Goal: Contribute content: Add original content to the website for others to see

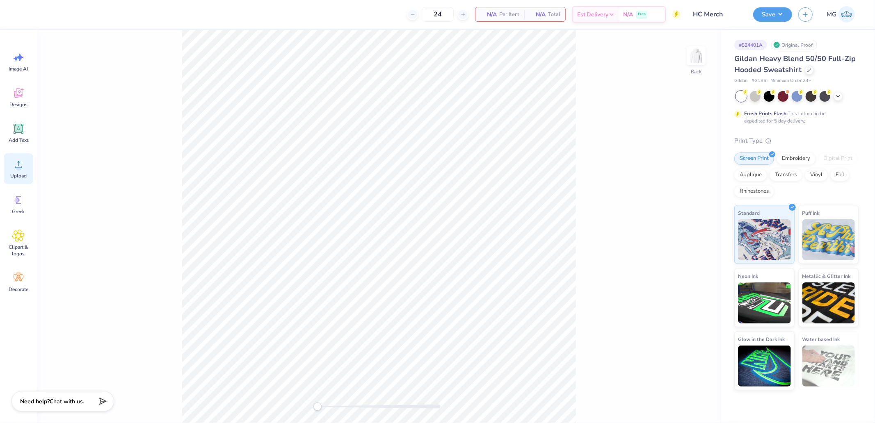
click at [20, 169] on circle at bounding box center [19, 168] width 6 height 6
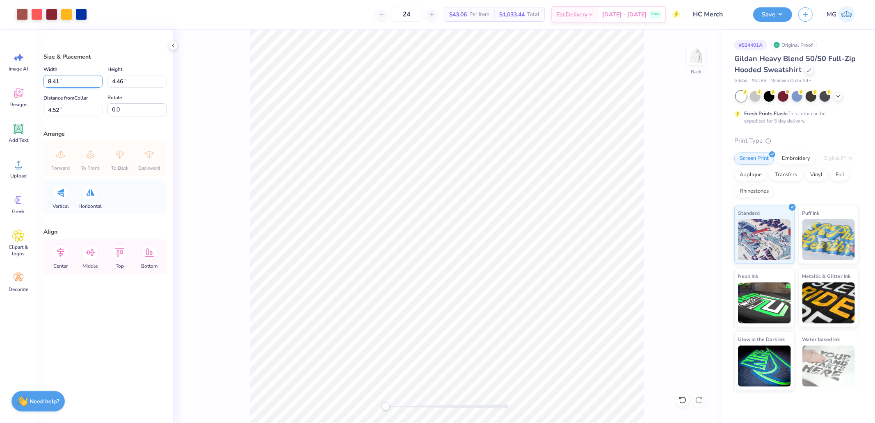
click at [79, 84] on input "8.41" at bounding box center [72, 81] width 59 height 13
click at [80, 84] on input "8.41" at bounding box center [72, 81] width 59 height 13
drag, startPoint x: 49, startPoint y: 79, endPoint x: 67, endPoint y: 77, distance: 18.2
click at [67, 77] on input "8.41" at bounding box center [72, 81] width 59 height 13
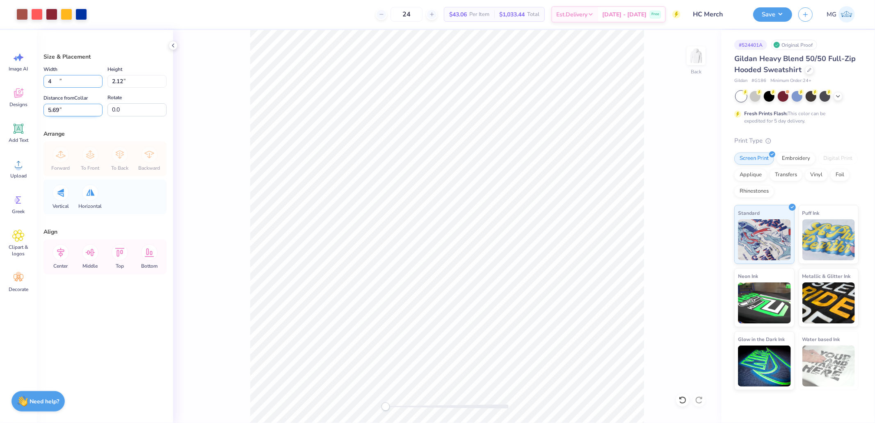
type input "4.00"
type input "2.12"
type input "5.69"
click at [68, 105] on input "5.69" at bounding box center [72, 110] width 59 height 13
type input "3"
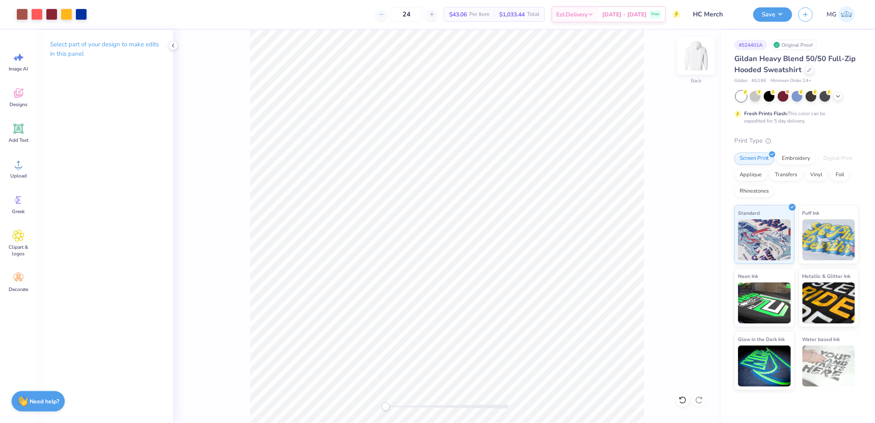
click at [698, 58] on img at bounding box center [695, 55] width 33 height 33
click at [21, 175] on span "Upload" at bounding box center [18, 176] width 16 height 7
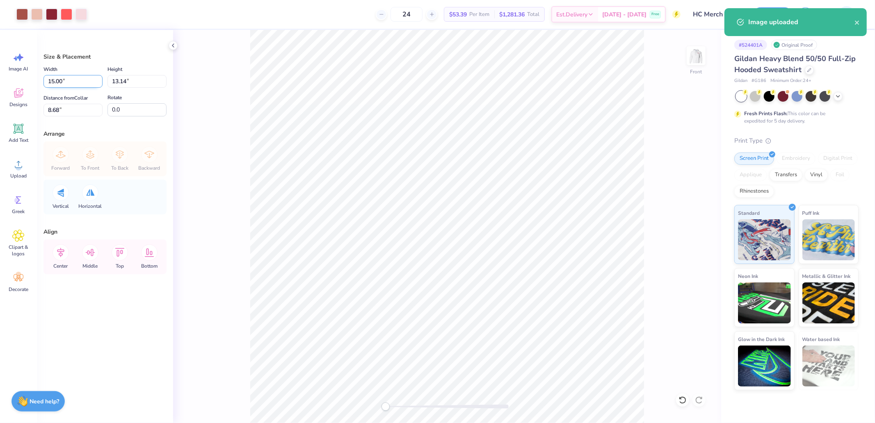
click at [72, 84] on input "15.00" at bounding box center [72, 81] width 59 height 13
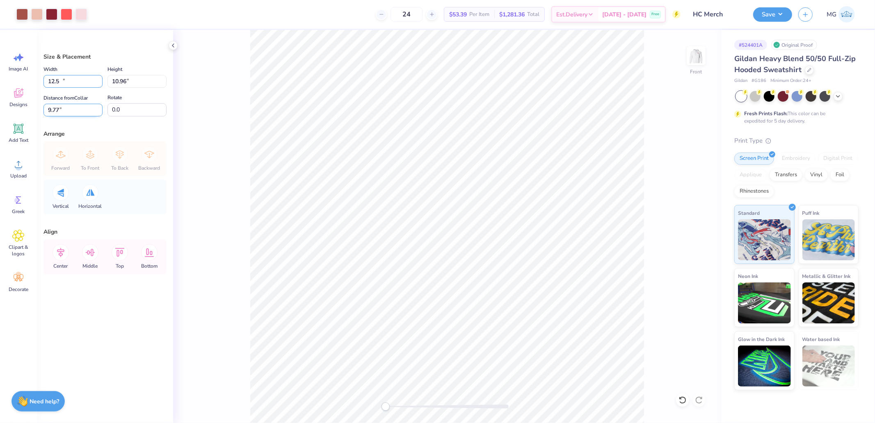
type input "12.50"
type input "10.96"
click at [66, 105] on input "9.77" at bounding box center [72, 110] width 59 height 13
type input "3"
click at [697, 57] on img at bounding box center [695, 55] width 33 height 33
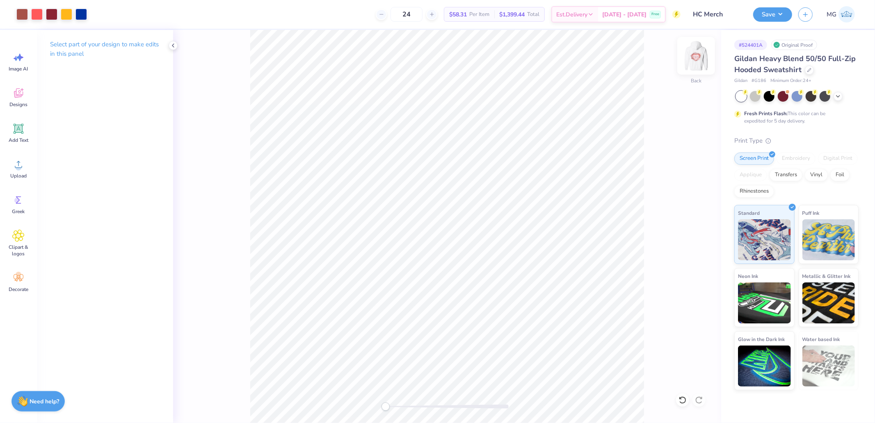
click at [700, 56] on img at bounding box center [695, 55] width 33 height 33
click at [761, 5] on div "Save MG" at bounding box center [814, 14] width 122 height 29
click at [771, 14] on button "Save" at bounding box center [772, 13] width 39 height 14
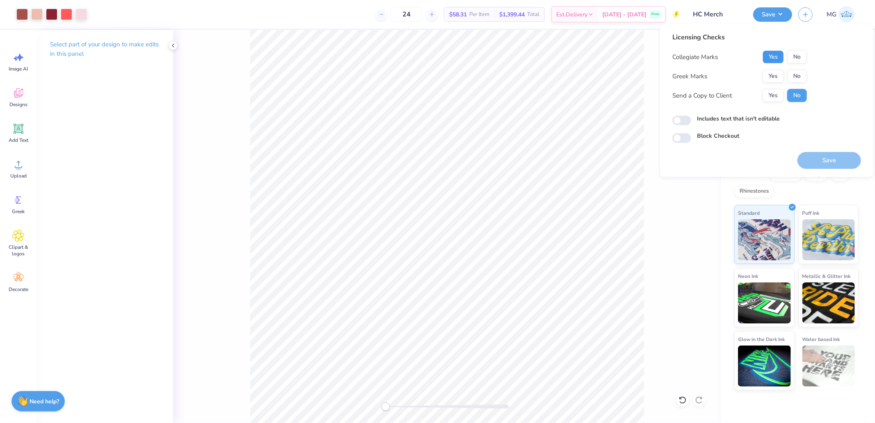
click at [765, 54] on button "Yes" at bounding box center [772, 56] width 21 height 13
click at [792, 70] on div "Yes No" at bounding box center [784, 76] width 44 height 13
click at [798, 74] on button "No" at bounding box center [797, 76] width 20 height 13
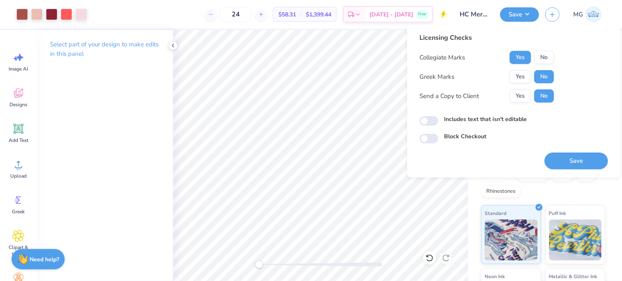
click at [588, 152] on div "Save" at bounding box center [577, 157] width 64 height 26
click at [586, 158] on button "Save" at bounding box center [577, 161] width 64 height 17
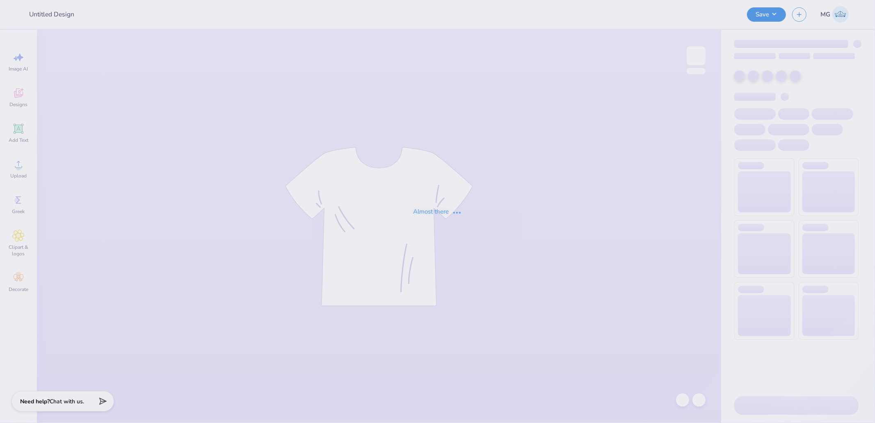
type input "Orchesis Shirt 1"
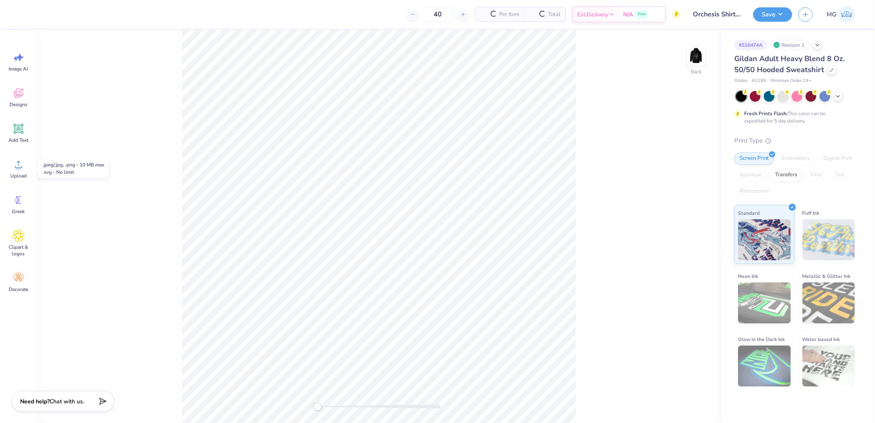
click at [21, 169] on icon at bounding box center [18, 164] width 12 height 12
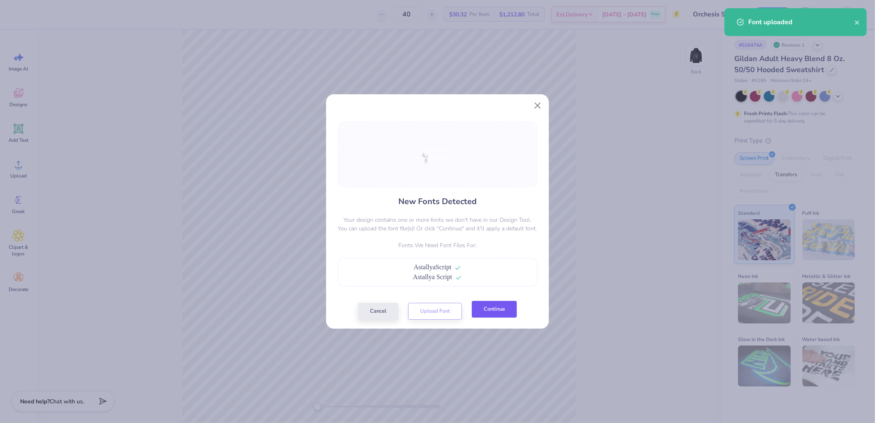
click at [494, 315] on button "Continue" at bounding box center [494, 309] width 45 height 17
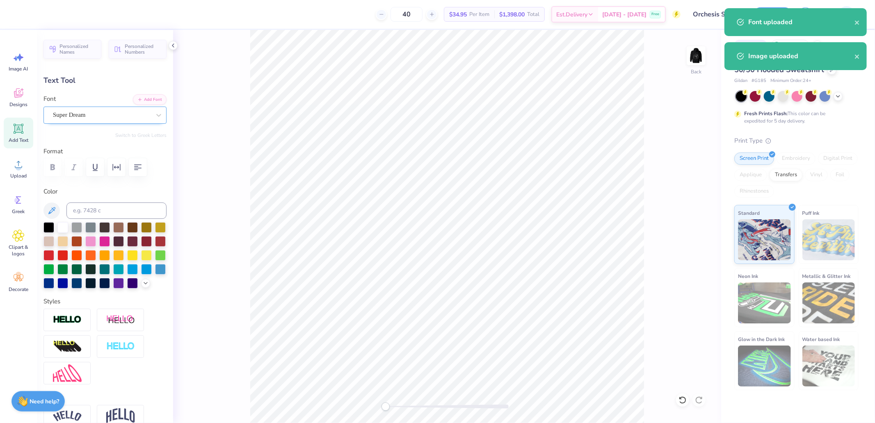
click at [83, 115] on div "Super Dream" at bounding box center [101, 115] width 99 height 13
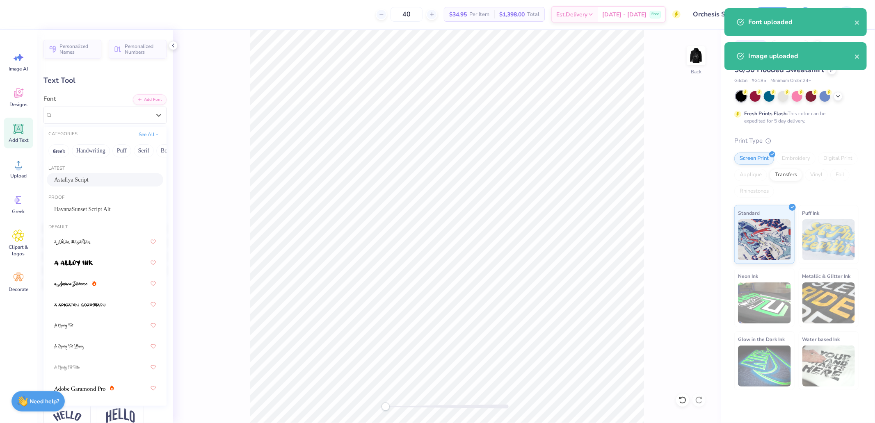
click at [77, 178] on span "Astallya Script" at bounding box center [71, 179] width 34 height 9
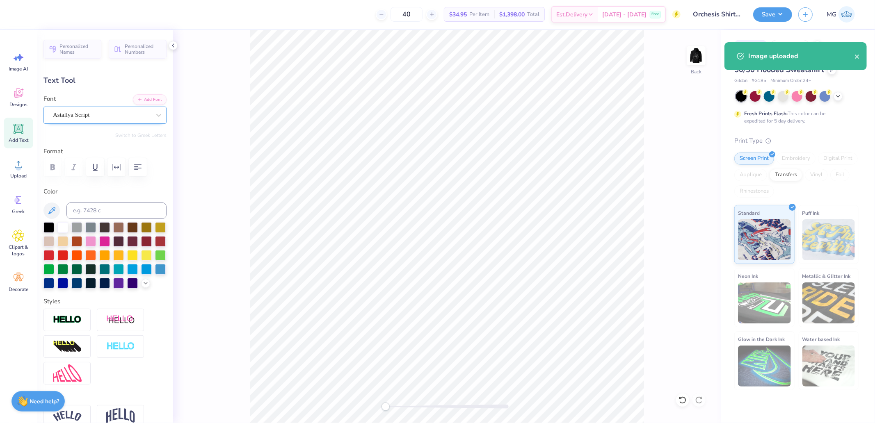
type input "9.56"
type input "6.94"
click at [121, 114] on div "Super Dream" at bounding box center [101, 115] width 99 height 13
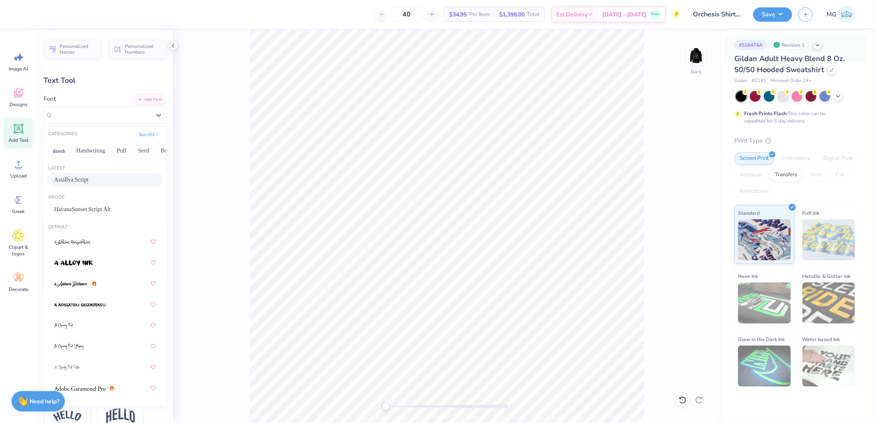
click at [87, 174] on div "Astallya Script" at bounding box center [105, 180] width 116 height 14
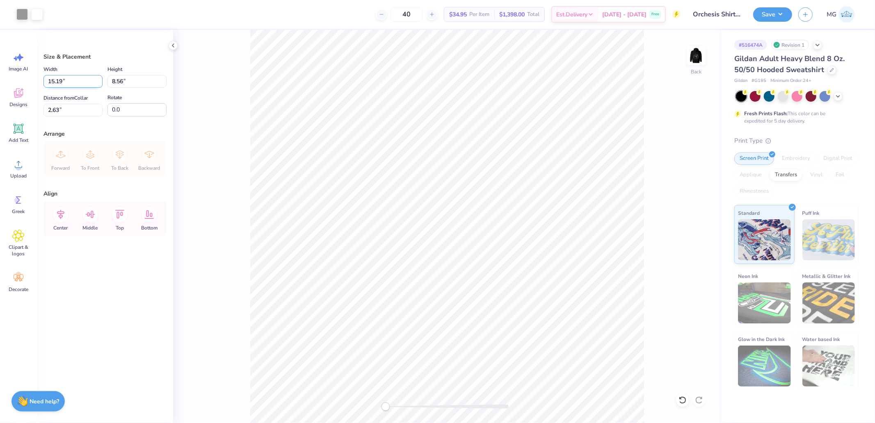
click at [66, 80] on input "15.19" at bounding box center [72, 81] width 59 height 13
type input "4.00"
type input "2.25"
type input "5.79"
type input "5"
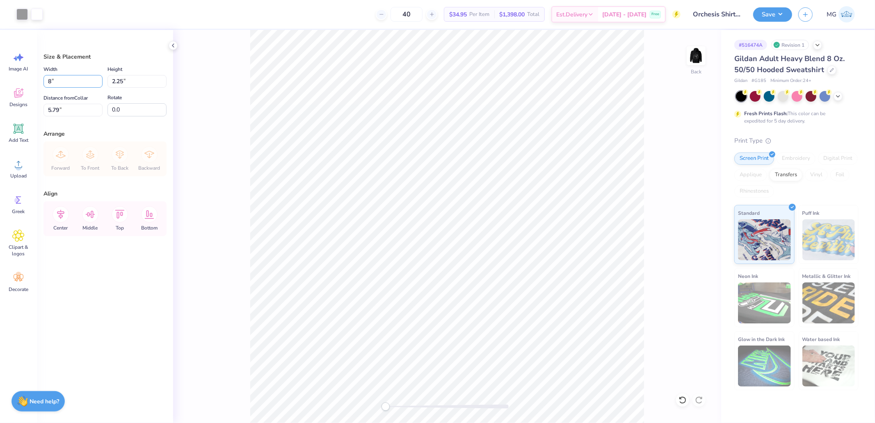
type input "8.00"
type input "4.51"
type input "4.66"
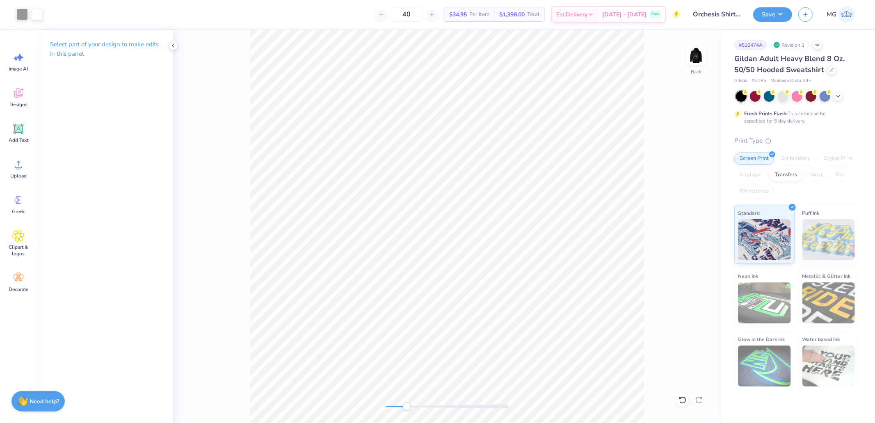
drag, startPoint x: 388, startPoint y: 408, endPoint x: 404, endPoint y: 407, distance: 16.4
click at [407, 409] on div "Accessibility label" at bounding box center [407, 407] width 8 height 8
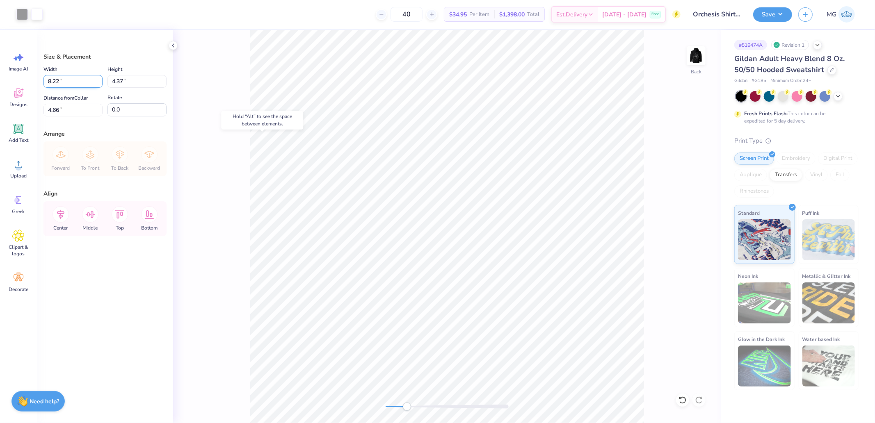
click at [77, 77] on input "8.22" at bounding box center [72, 81] width 59 height 13
type input "4.00"
type input "2.12"
type input "5.78"
click at [304, 415] on div "Back" at bounding box center [447, 226] width 548 height 393
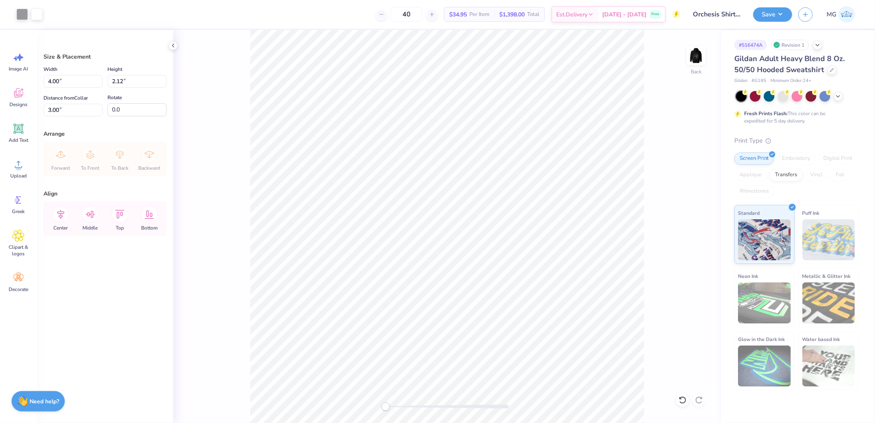
type input "3.00"
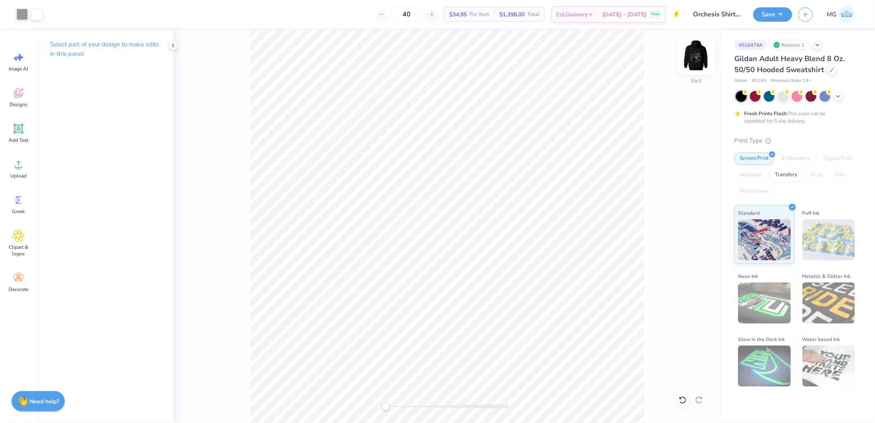
click at [702, 54] on img at bounding box center [695, 55] width 33 height 33
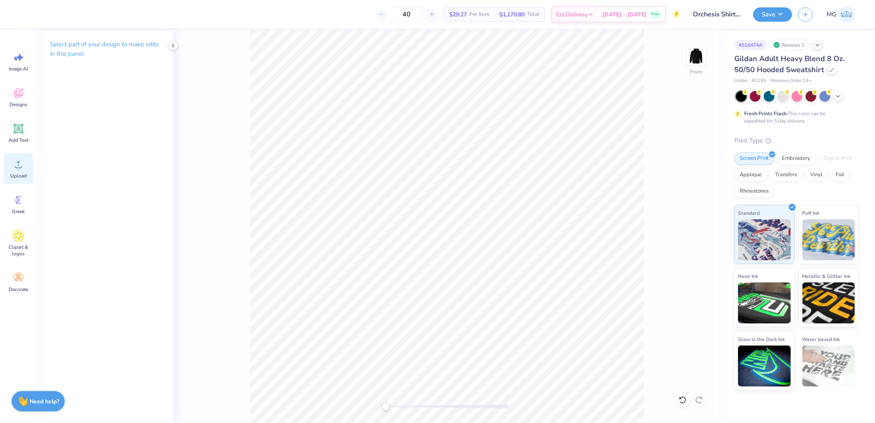
click at [16, 167] on circle at bounding box center [19, 168] width 6 height 6
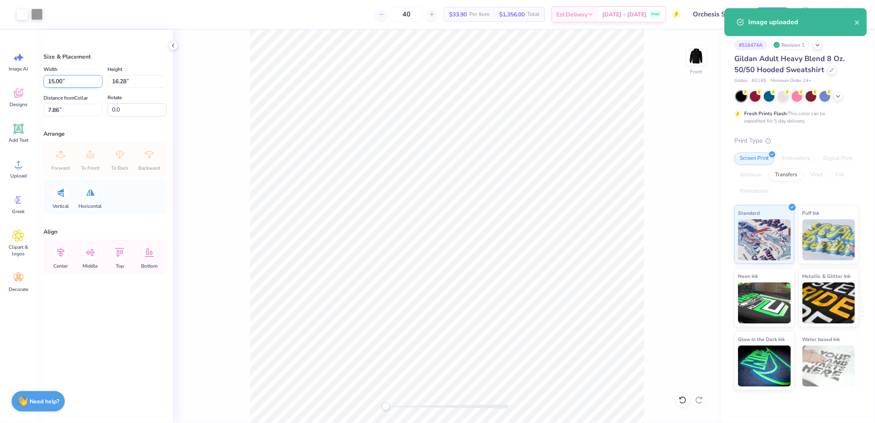
click at [71, 85] on input "15.00" at bounding box center [72, 81] width 59 height 13
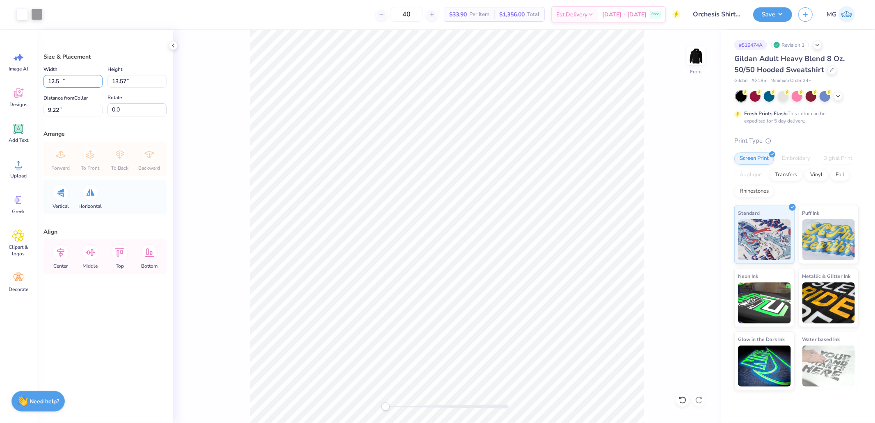
type input "12.50"
type input "13.57"
click at [62, 109] on input "9.22" at bounding box center [72, 110] width 59 height 13
type input "6"
click at [764, 16] on button "Save" at bounding box center [772, 13] width 39 height 14
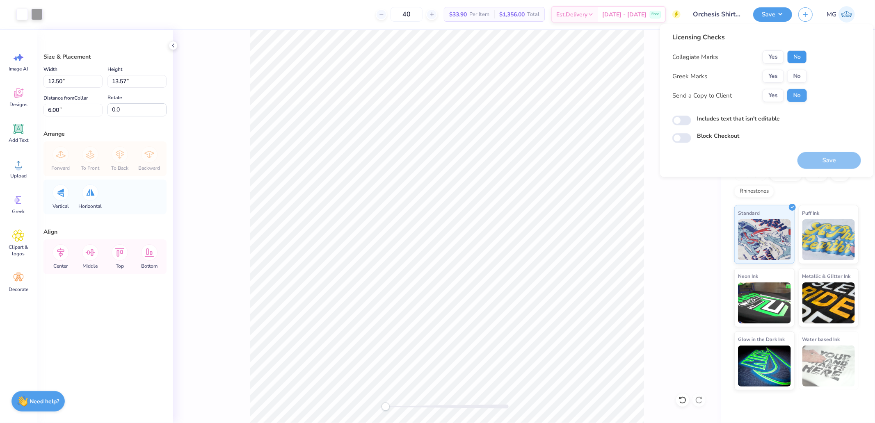
click at [796, 56] on button "No" at bounding box center [797, 56] width 20 height 13
click at [800, 79] on button "No" at bounding box center [797, 76] width 20 height 13
click at [829, 149] on div "Save" at bounding box center [829, 156] width 64 height 26
drag, startPoint x: 827, startPoint y: 159, endPoint x: 636, endPoint y: 16, distance: 238.2
click at [825, 157] on button "Save" at bounding box center [829, 160] width 64 height 17
